Goal: Task Accomplishment & Management: Manage account settings

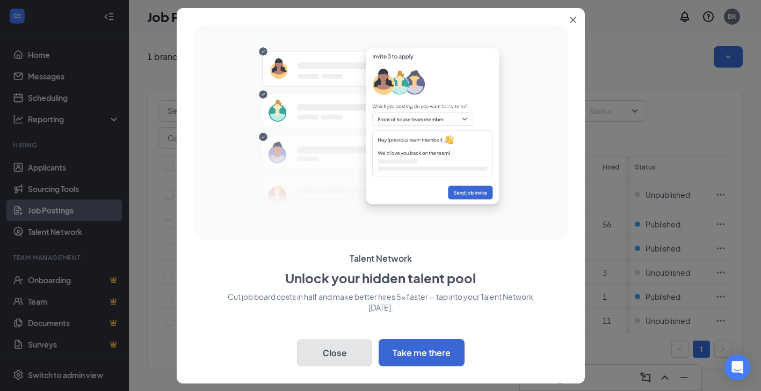
click at [311, 351] on button "Close" at bounding box center [334, 353] width 75 height 27
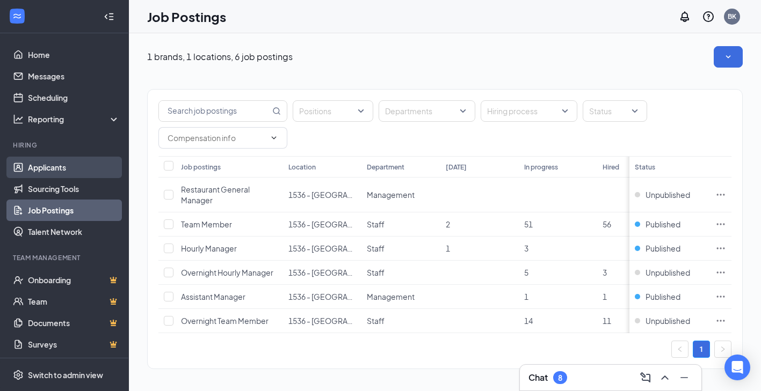
click at [58, 169] on link "Applicants" at bounding box center [74, 167] width 92 height 21
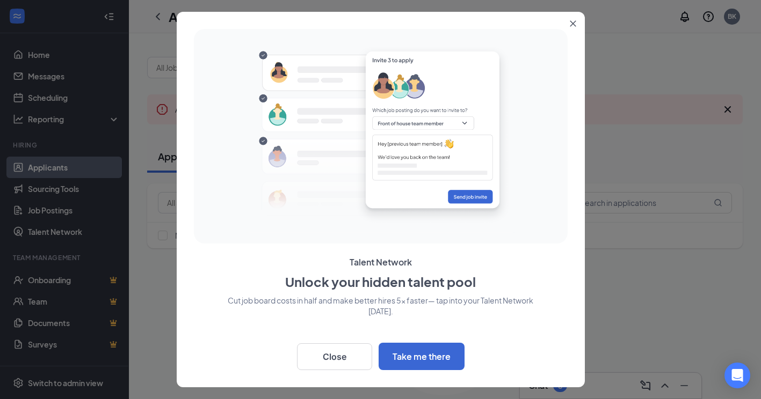
click at [575, 23] on icon "Close" at bounding box center [573, 23] width 6 height 6
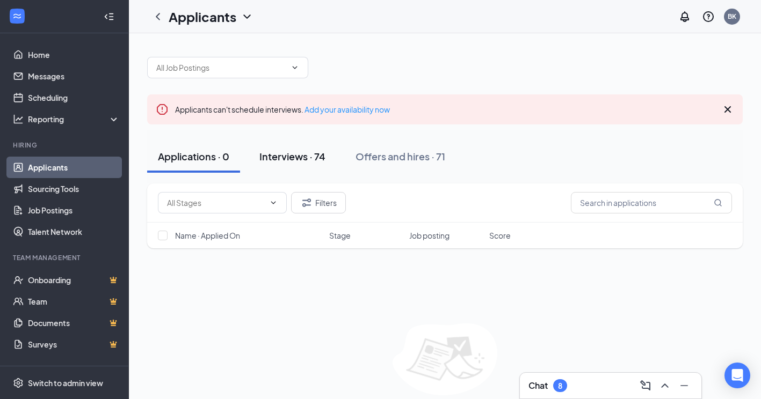
click at [295, 149] on button "Interviews · 74" at bounding box center [293, 157] width 88 height 32
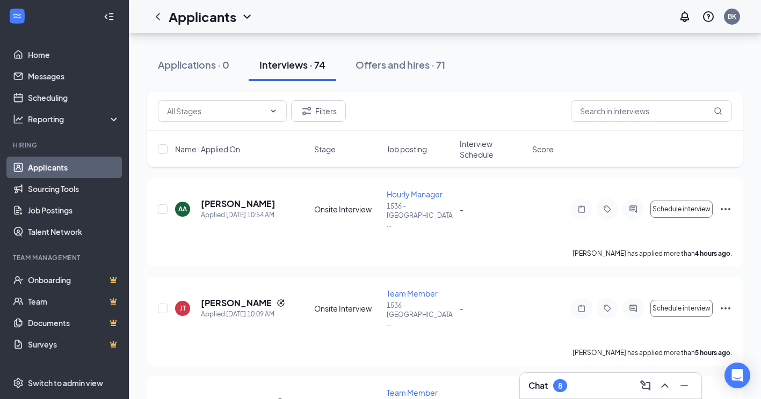
scroll to position [107, 0]
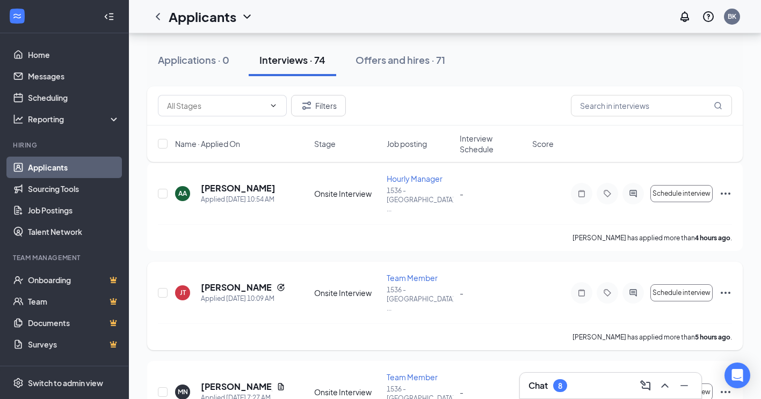
click at [727, 287] on icon "Ellipses" at bounding box center [725, 293] width 13 height 13
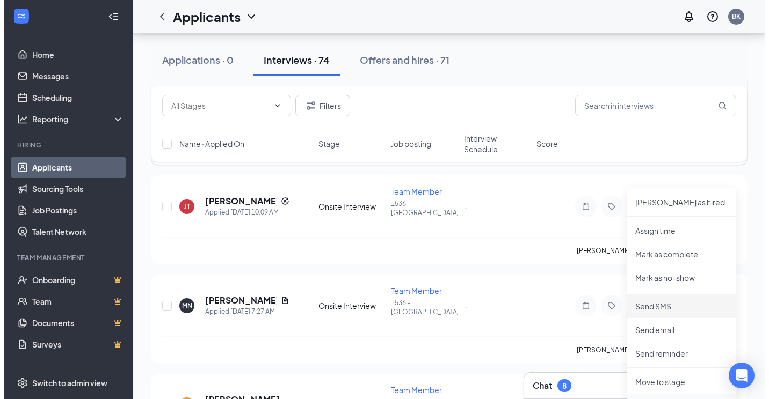
scroll to position [268, 0]
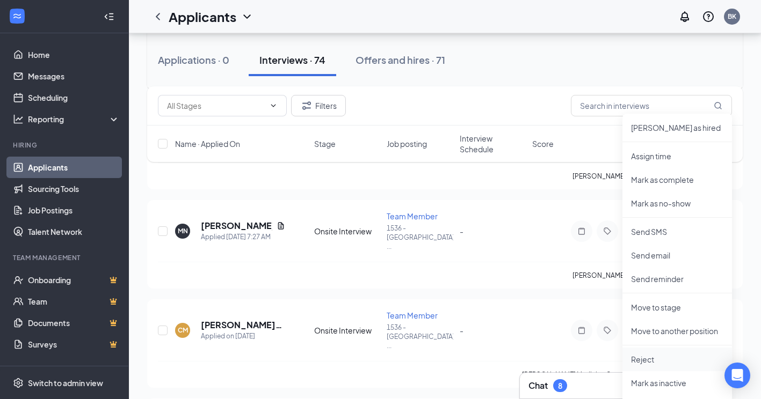
click at [639, 360] on p "Reject" at bounding box center [677, 359] width 92 height 11
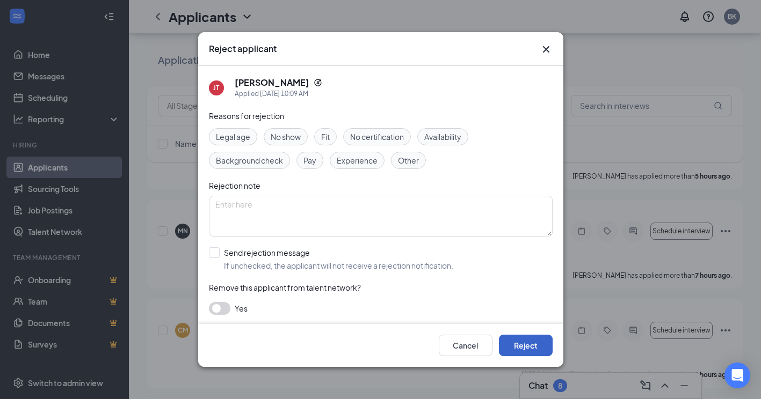
click at [532, 344] on button "Reject" at bounding box center [526, 345] width 54 height 21
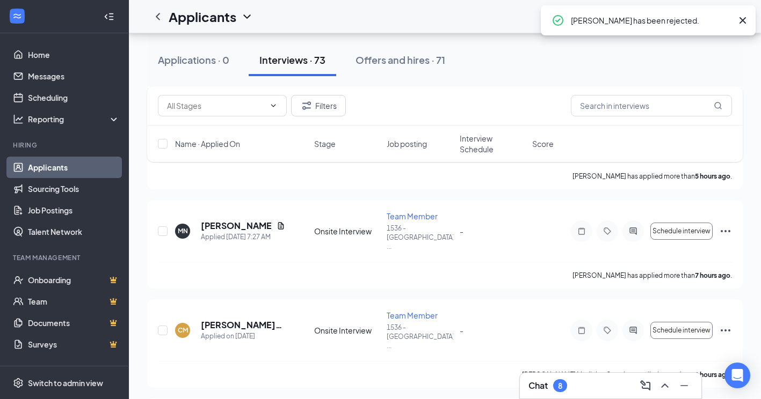
click at [565, 385] on div "8" at bounding box center [560, 386] width 14 height 13
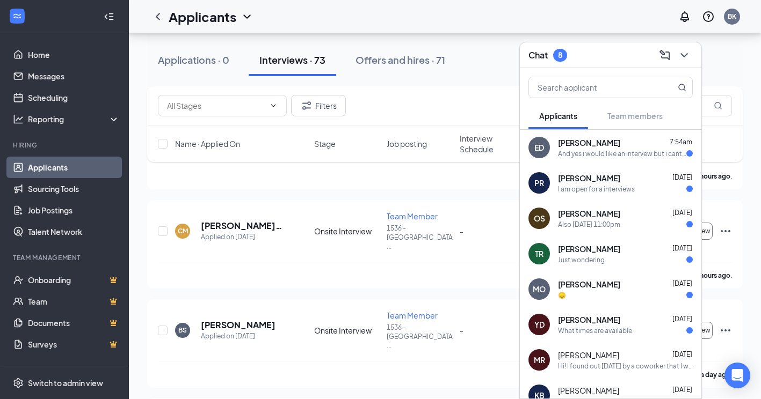
click at [591, 148] on span "[PERSON_NAME]" at bounding box center [589, 142] width 62 height 11
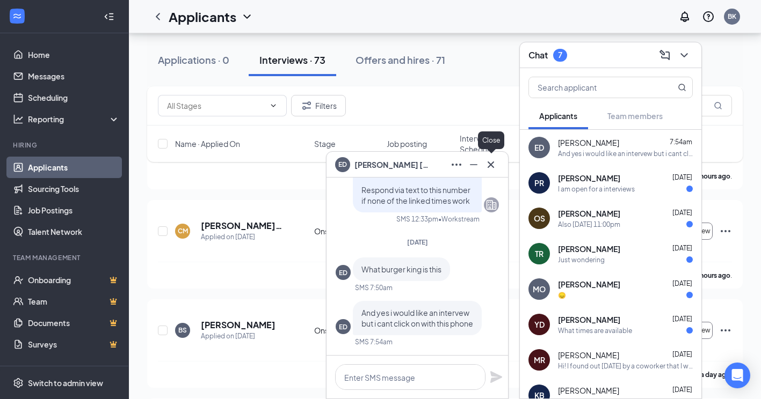
click at [494, 162] on icon "Cross" at bounding box center [490, 164] width 13 height 13
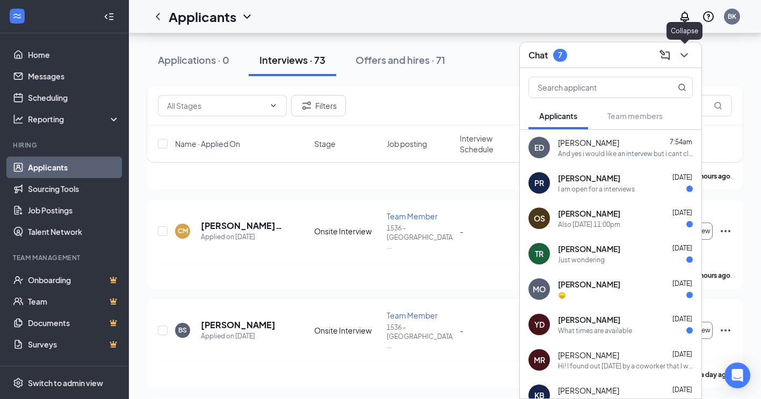
click at [689, 59] on icon "ChevronDown" at bounding box center [683, 55] width 13 height 13
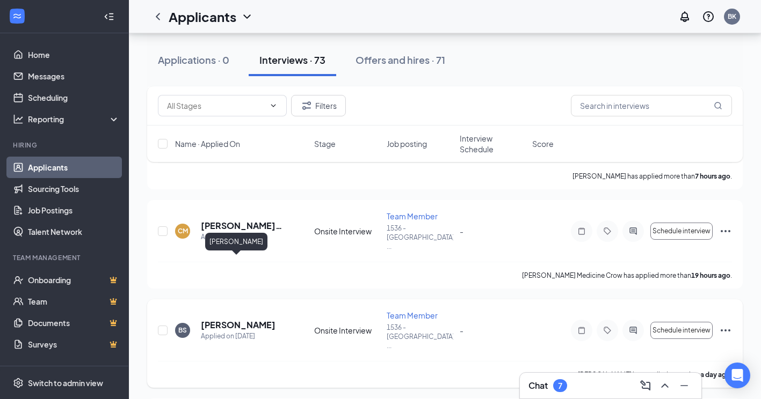
click at [225, 319] on h5 "[PERSON_NAME]" at bounding box center [238, 325] width 75 height 12
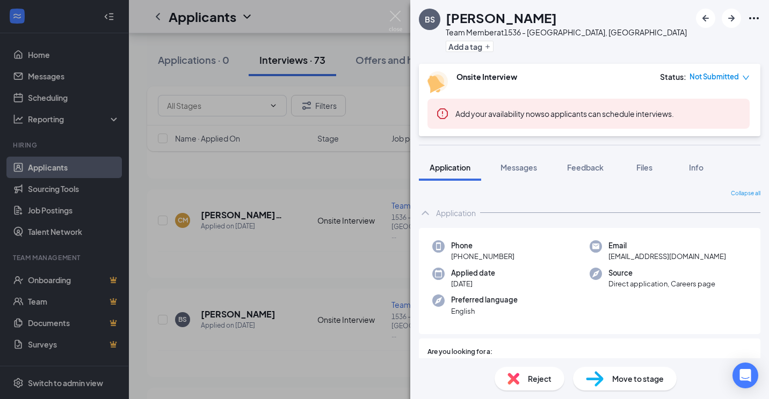
click at [299, 273] on div "BS [PERSON_NAME] Team Member at 1536 - [GEOGRAPHIC_DATA], [GEOGRAPHIC_DATA] Add…" at bounding box center [384, 199] width 769 height 399
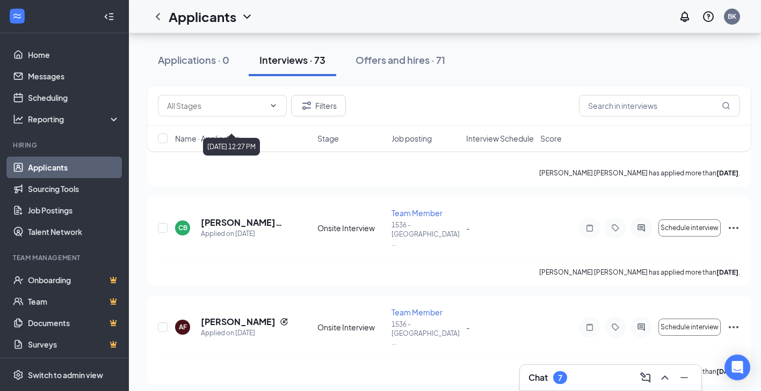
scroll to position [2469, 0]
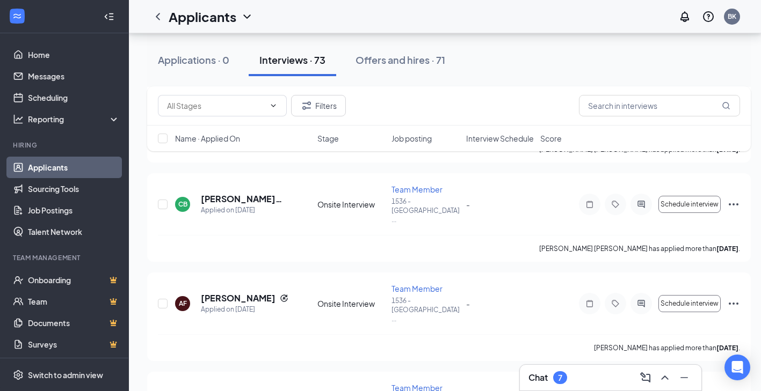
click at [595, 366] on div "Chat 7" at bounding box center [610, 378] width 181 height 26
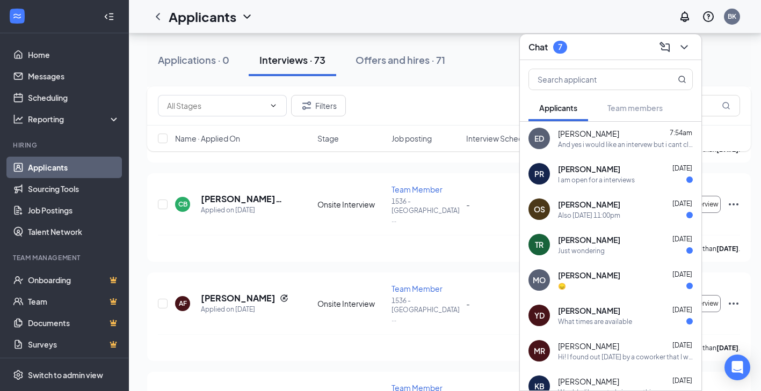
scroll to position [0, 0]
click at [679, 49] on icon "ChevronDown" at bounding box center [683, 47] width 13 height 13
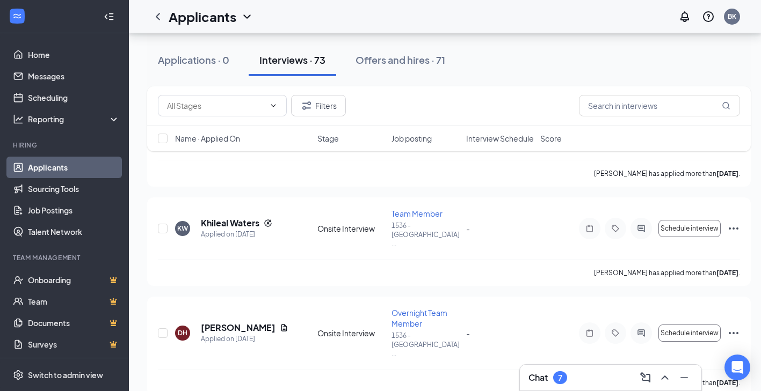
scroll to position [3972, 0]
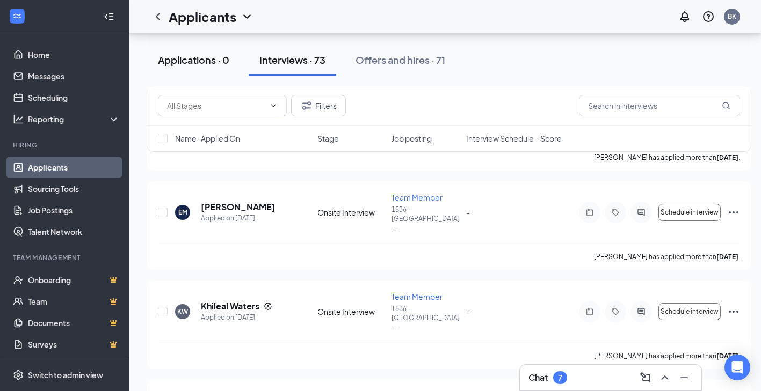
click at [180, 59] on div "Applications · 0" at bounding box center [193, 59] width 71 height 13
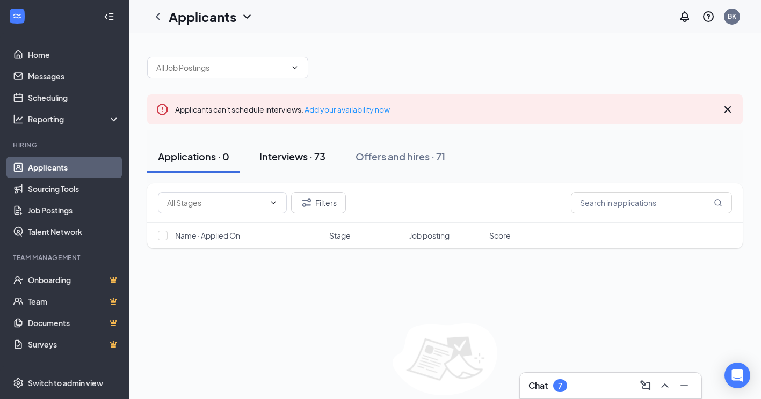
click at [286, 157] on div "Interviews · 73" at bounding box center [292, 156] width 66 height 13
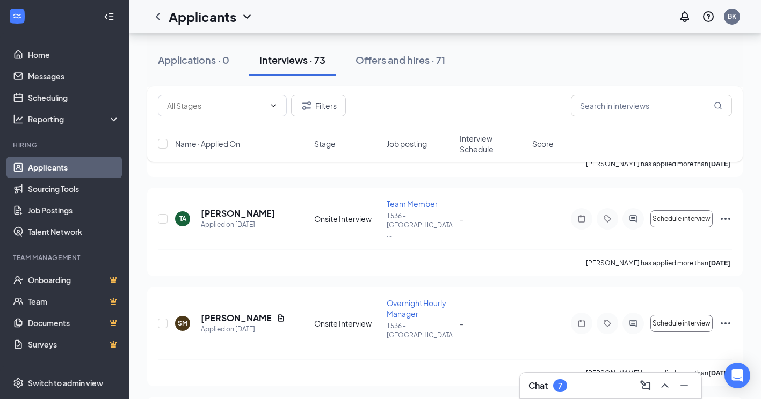
scroll to position [4446, 0]
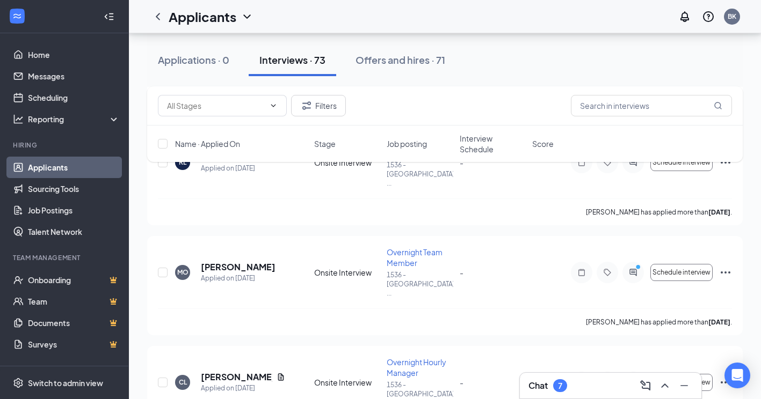
click at [302, 66] on div "Interviews · 73" at bounding box center [292, 59] width 66 height 13
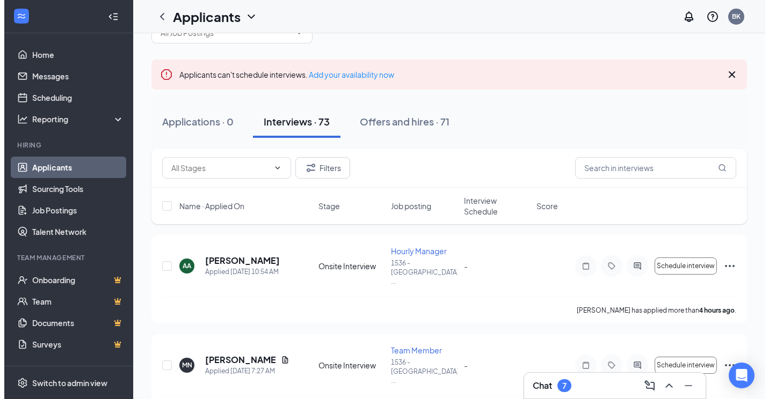
scroll to position [54, 0]
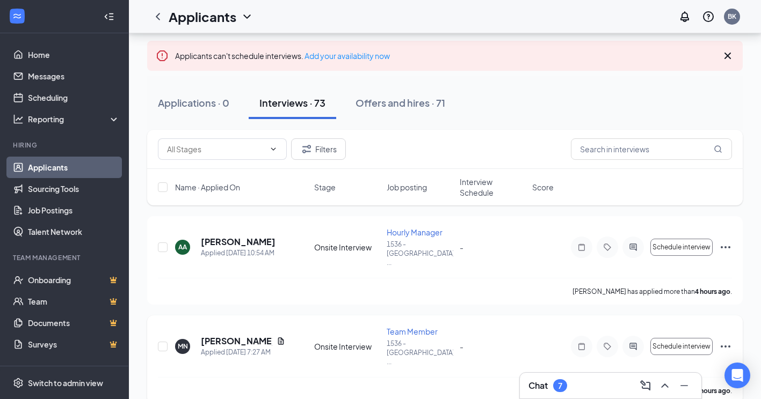
click at [233, 336] on h5 "[PERSON_NAME]" at bounding box center [236, 342] width 71 height 12
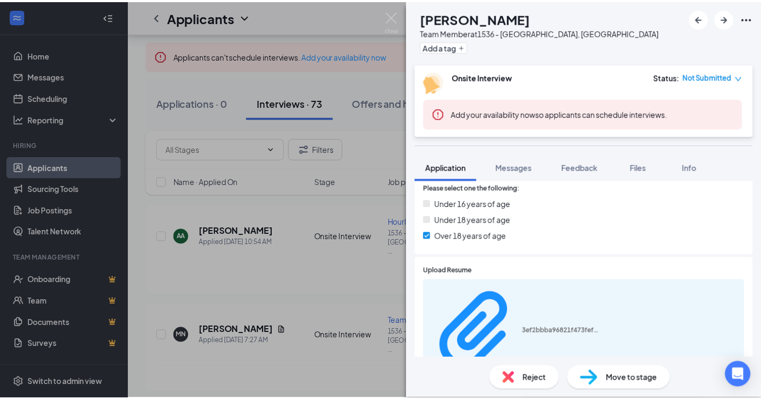
scroll to position [376, 0]
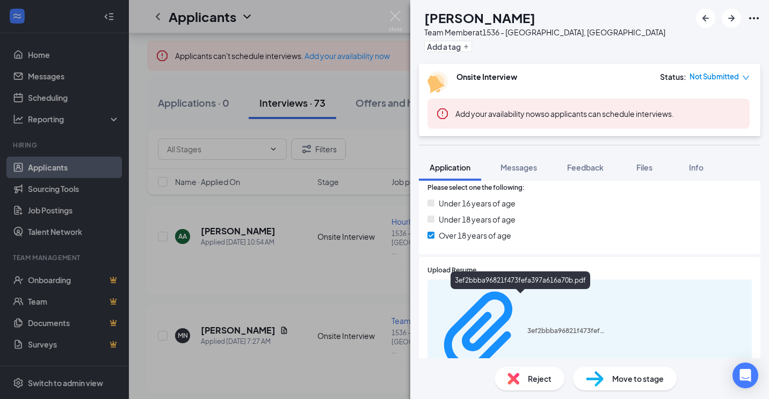
click at [506, 295] on div "3ef2bbba96821f473fefa397a616a70b.pdf" at bounding box center [589, 332] width 324 height 105
click at [527, 327] on div "3ef2bbba96821f473fefa397a616a70b.pdf" at bounding box center [567, 331] width 81 height 9
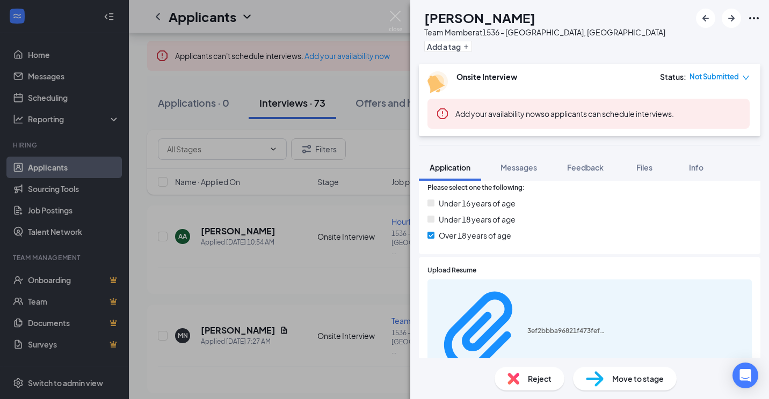
click at [398, 22] on img at bounding box center [395, 21] width 13 height 21
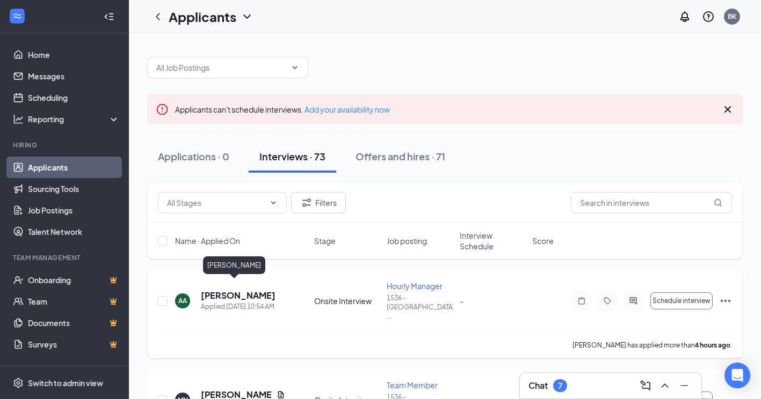
click at [217, 290] on h5 "[PERSON_NAME]" at bounding box center [238, 296] width 75 height 12
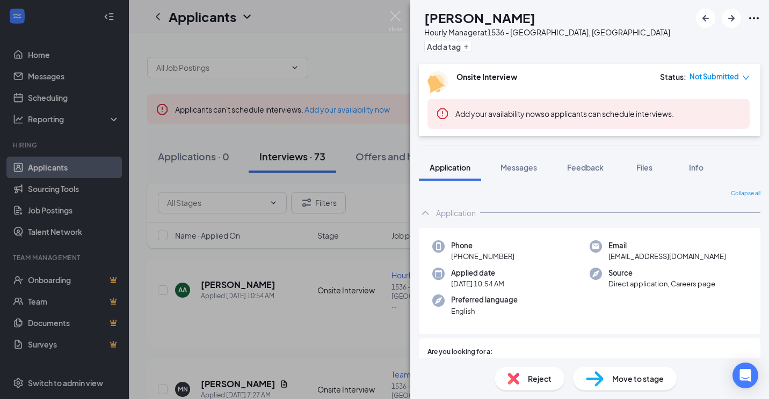
click at [293, 341] on div "AA [PERSON_NAME] Hourly Manager at 1536 - [GEOGRAPHIC_DATA], [GEOGRAPHIC_DATA] …" at bounding box center [384, 199] width 769 height 399
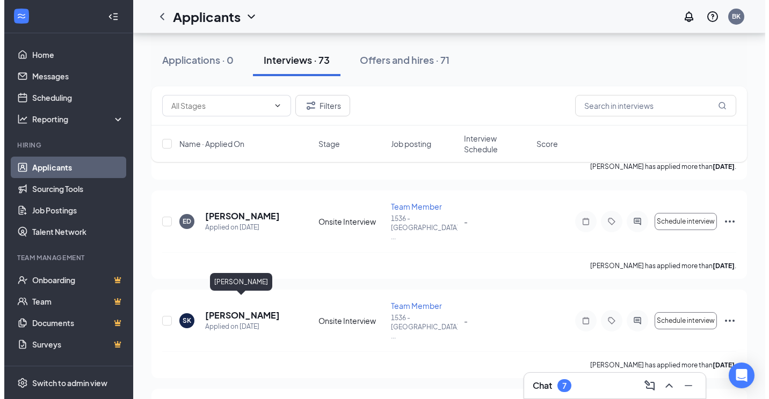
scroll to position [1396, 0]
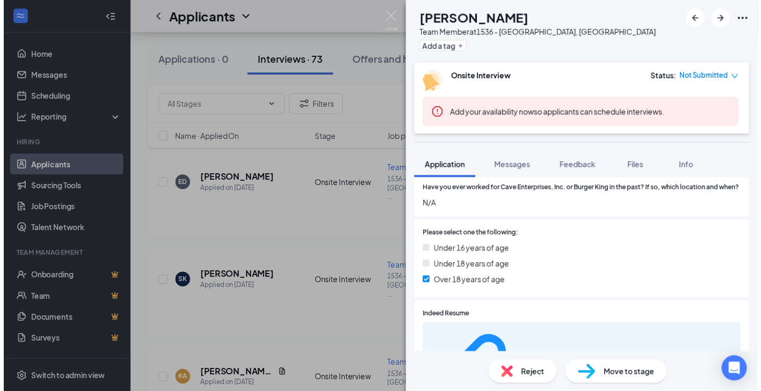
scroll to position [376, 0]
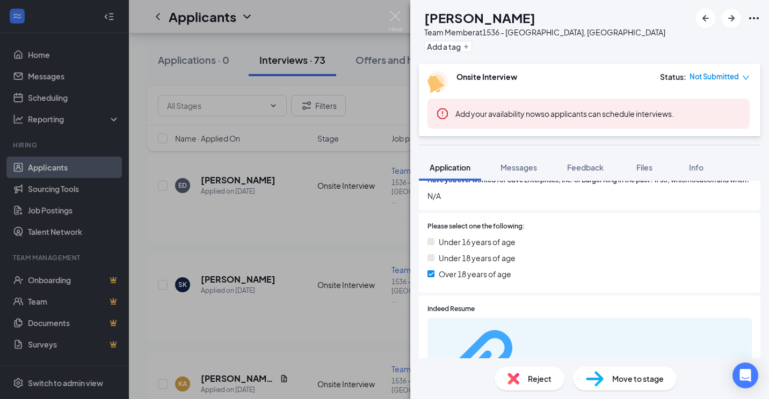
click at [547, 366] on div "01db57c0b72520d50e04027f91144398.pdf" at bounding box center [567, 370] width 81 height 9
click at [397, 28] on img at bounding box center [395, 21] width 13 height 21
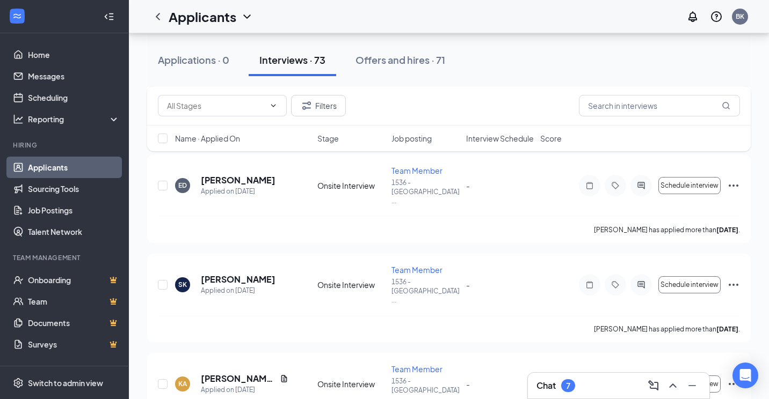
click at [397, 24] on div "Applicants BK" at bounding box center [449, 16] width 640 height 33
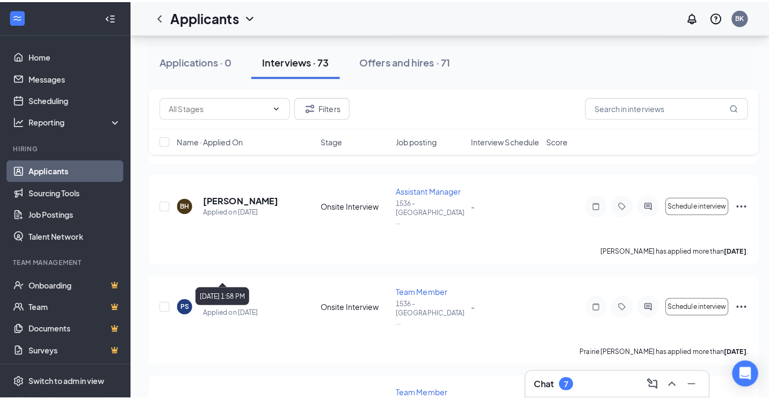
scroll to position [2040, 0]
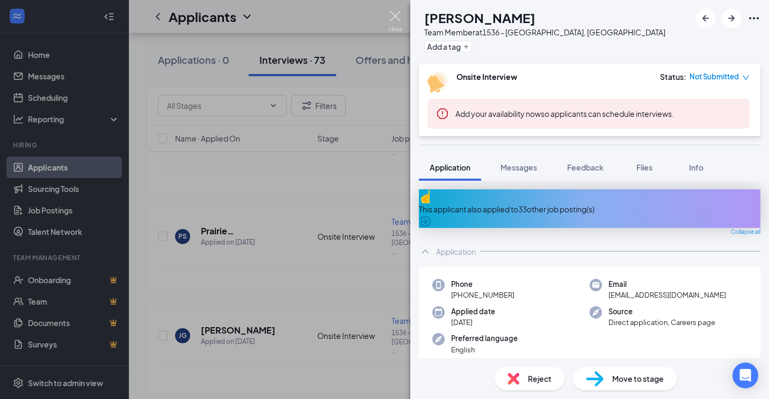
click at [397, 27] on img at bounding box center [395, 21] width 13 height 21
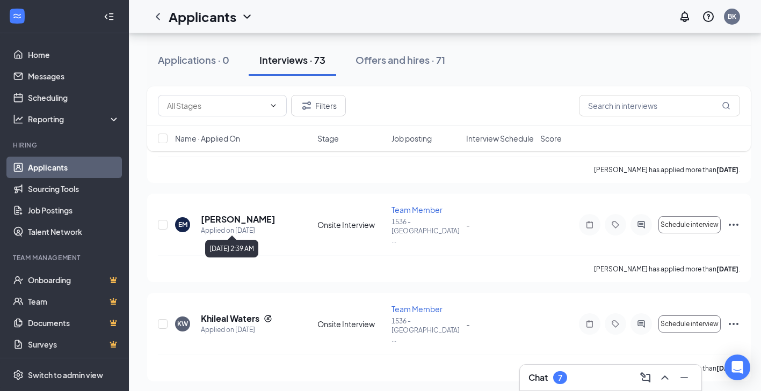
scroll to position [3972, 0]
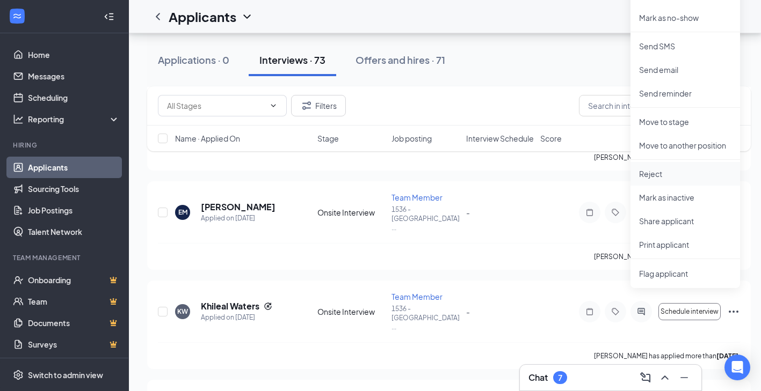
click at [657, 171] on p "Reject" at bounding box center [685, 174] width 92 height 11
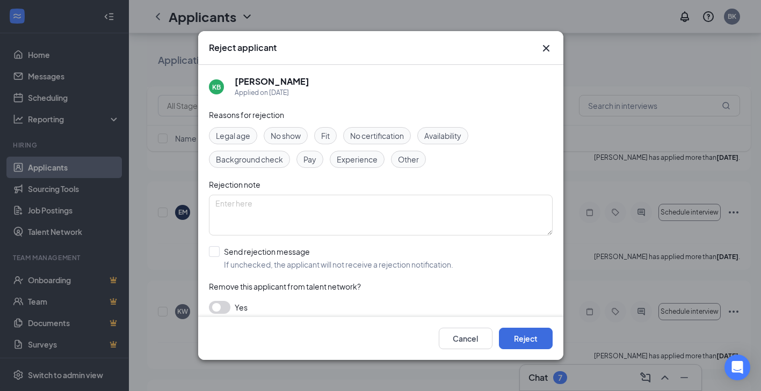
click at [524, 330] on div "Cancel Reject" at bounding box center [380, 338] width 365 height 43
click at [524, 344] on button "Reject" at bounding box center [526, 338] width 54 height 21
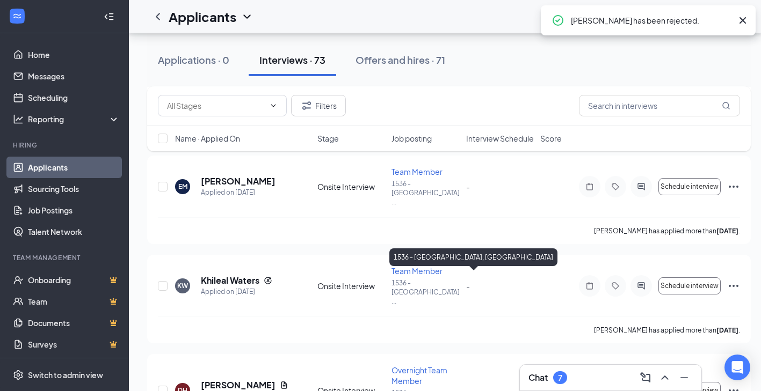
scroll to position [4021, 0]
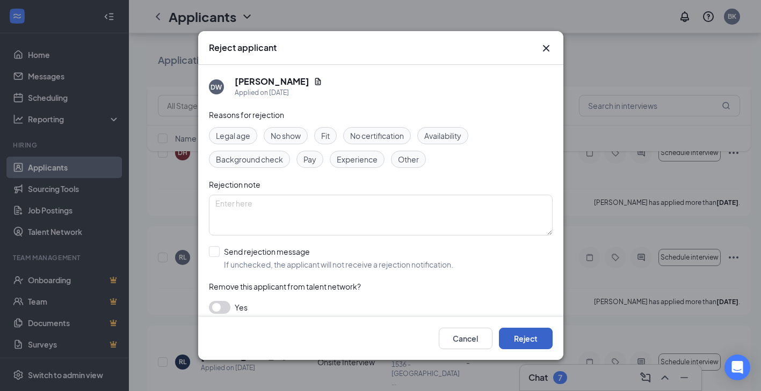
click at [543, 344] on button "Reject" at bounding box center [526, 338] width 54 height 21
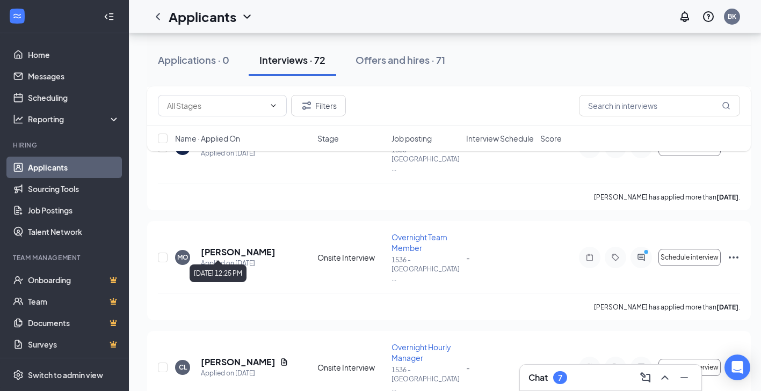
scroll to position [4461, 0]
